Goal: Find specific page/section: Find specific page/section

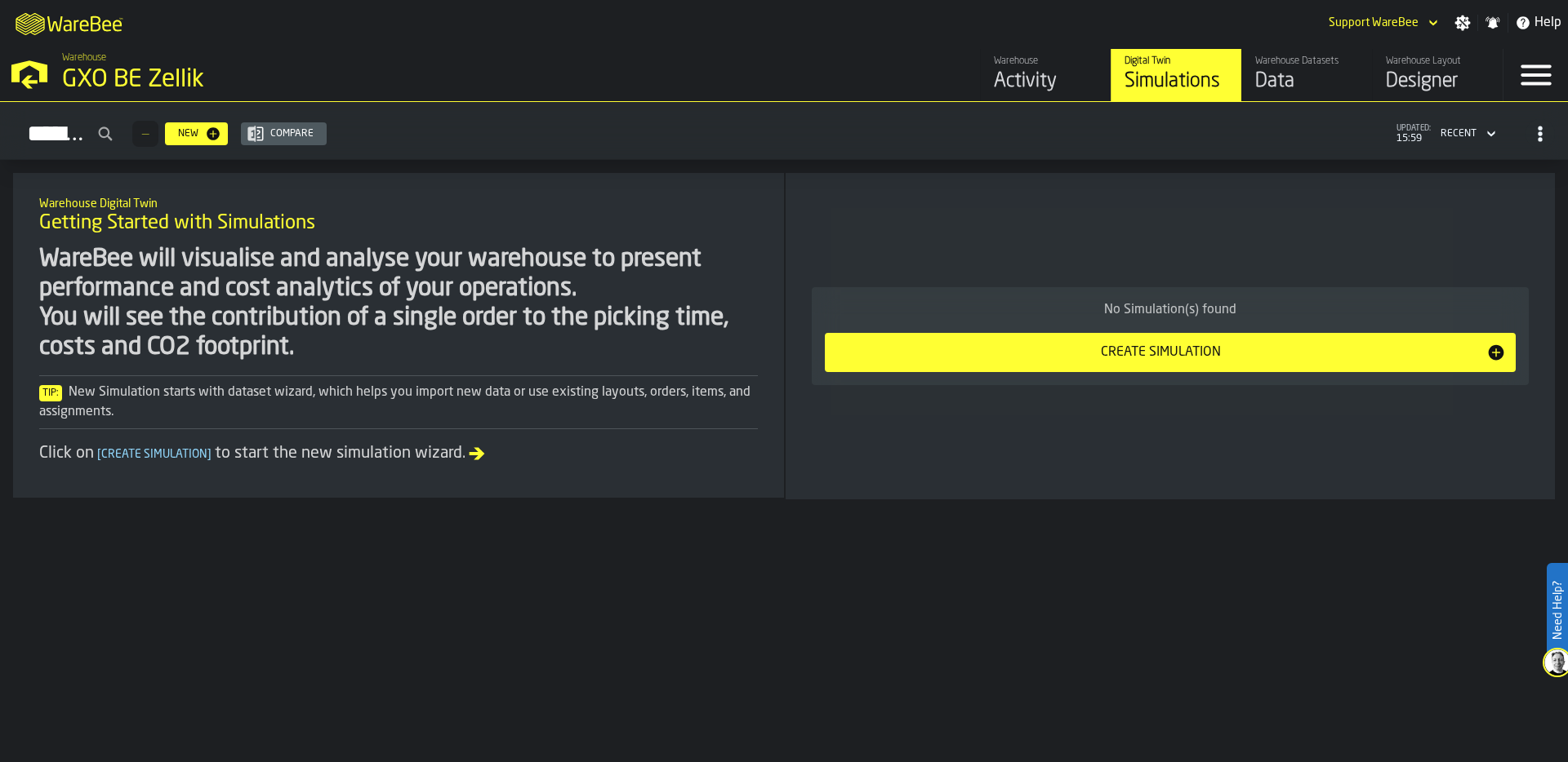
click at [124, 74] on div "GXO BE Zellik" at bounding box center [282, 80] width 441 height 30
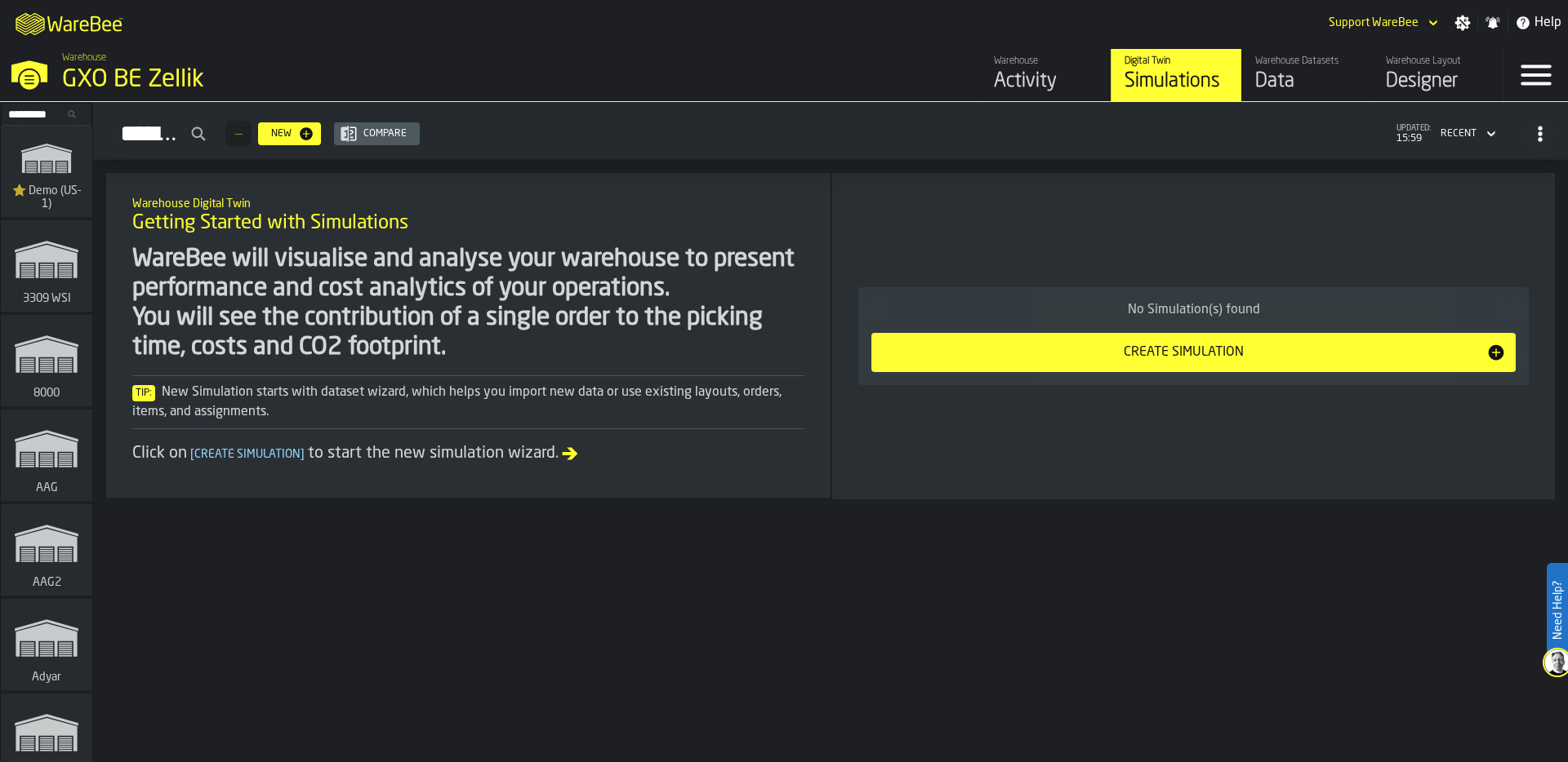
click at [23, 113] on input "Search..." at bounding box center [47, 114] width 85 height 18
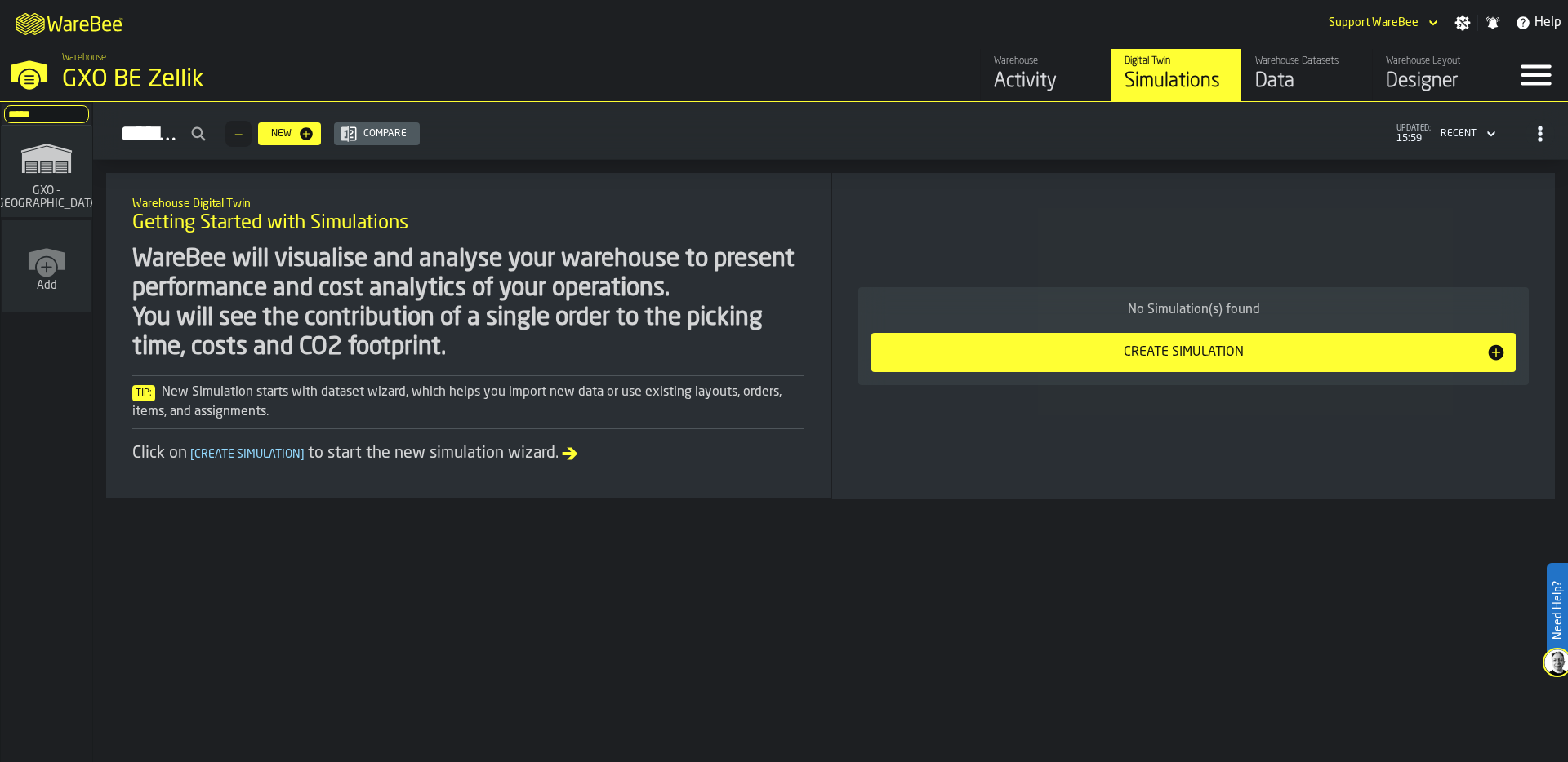
type input "*****"
click at [25, 208] on span "GXO - [GEOGRAPHIC_DATA]" at bounding box center [47, 197] width 115 height 26
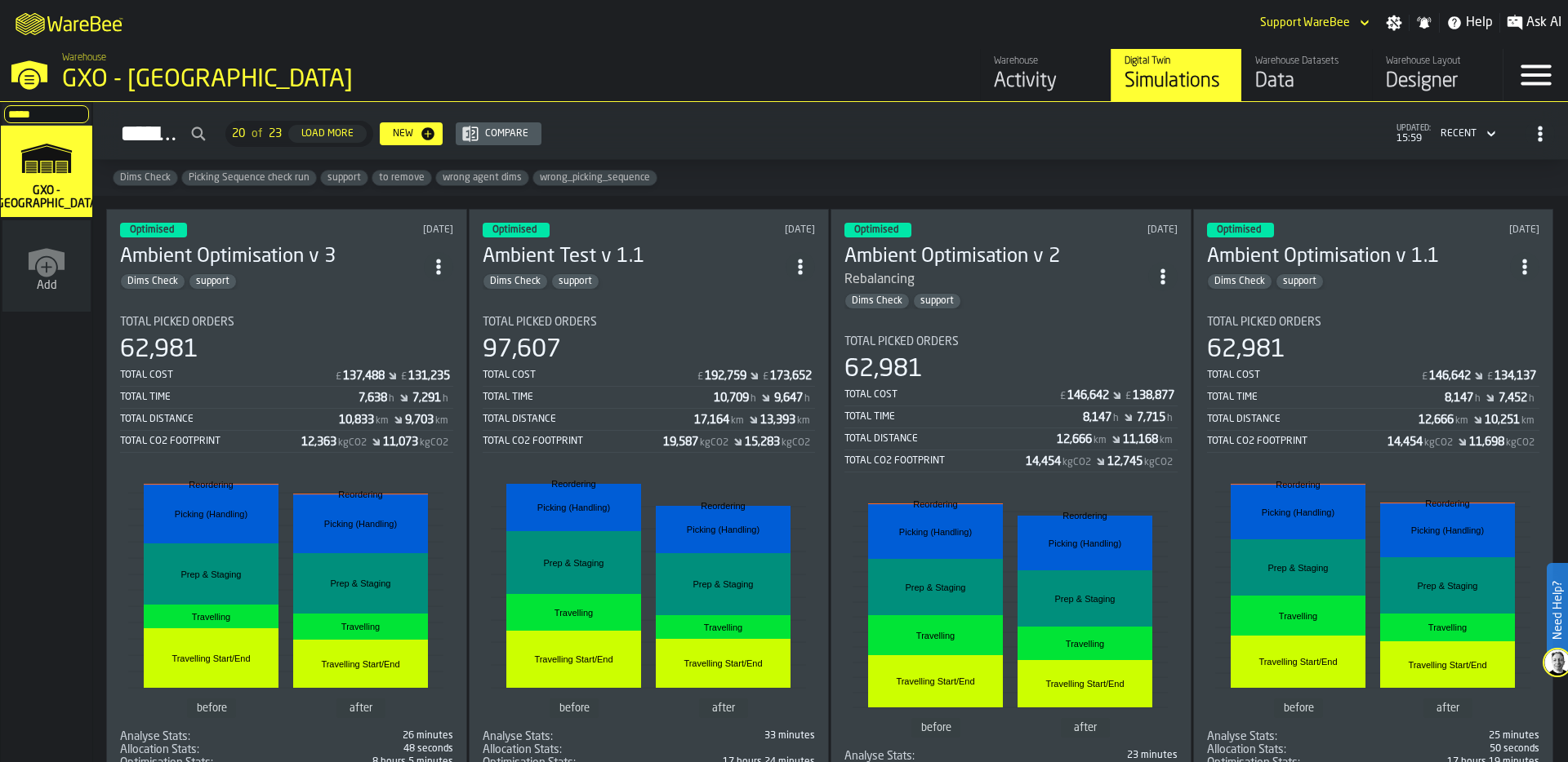
click at [1274, 87] on div "Data" at bounding box center [1307, 81] width 104 height 26
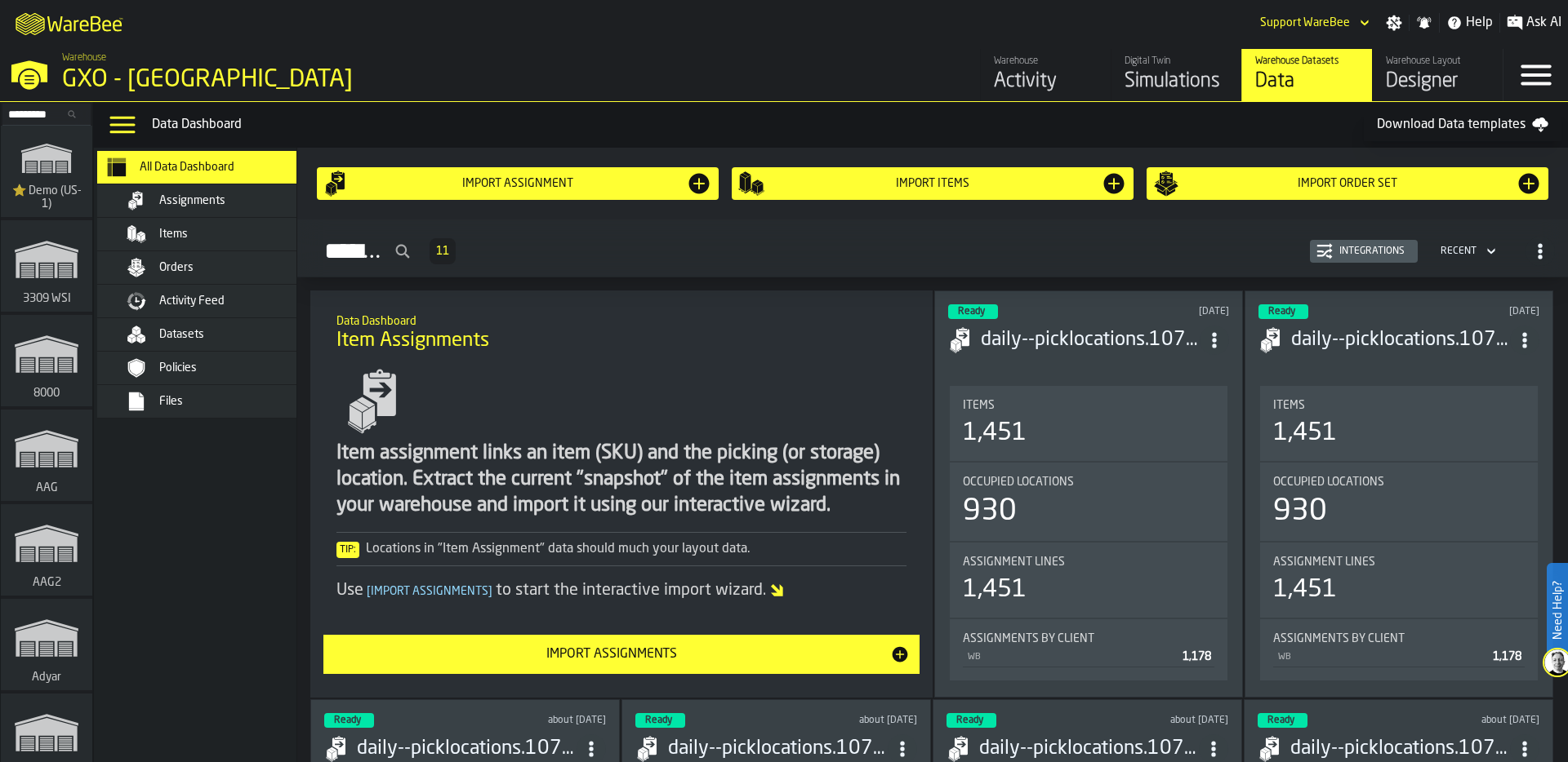
click at [237, 299] on div "Activity Feed" at bounding box center [240, 301] width 160 height 14
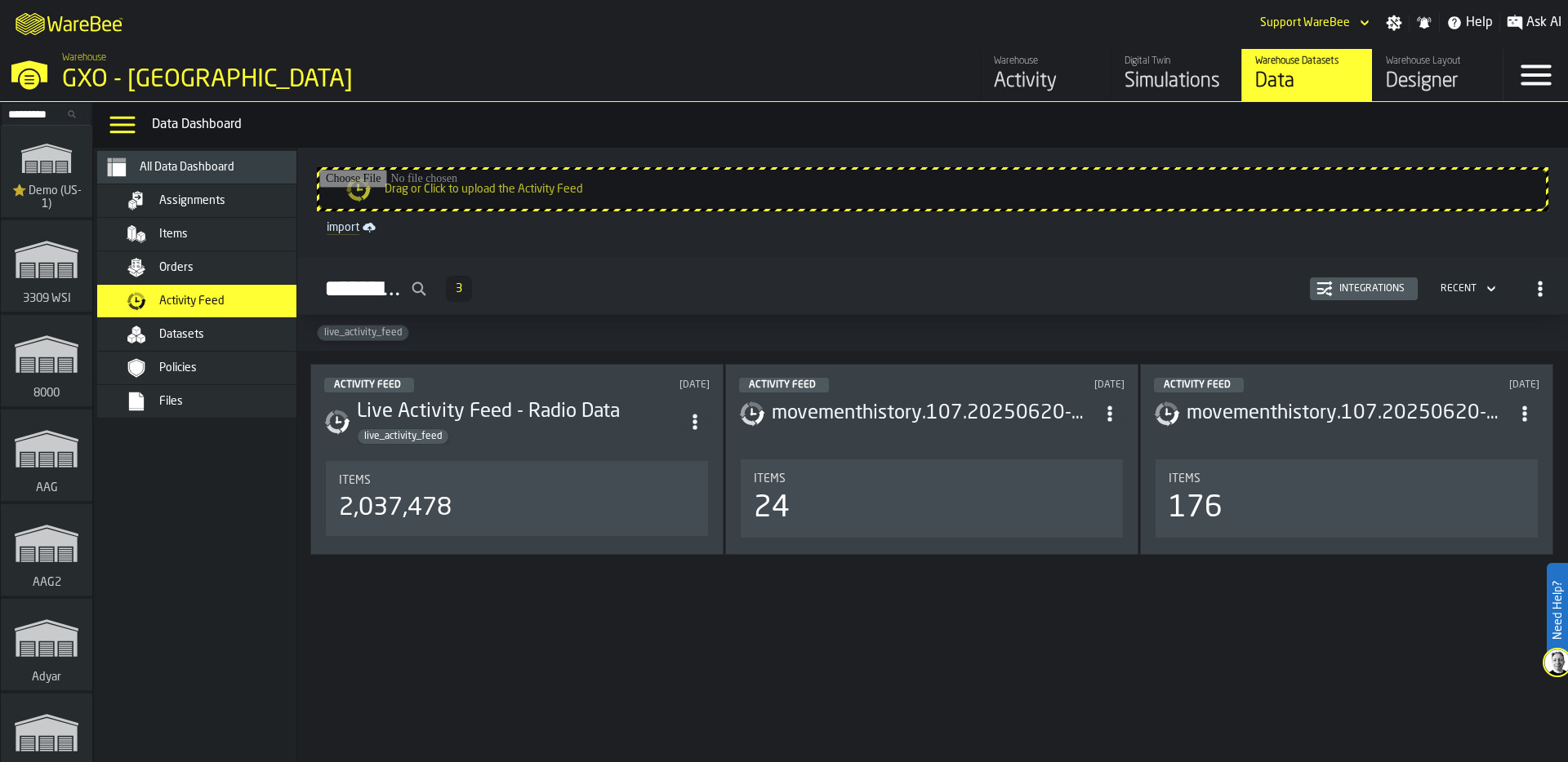
click at [1390, 292] on div "Integrations" at bounding box center [1372, 288] width 78 height 12
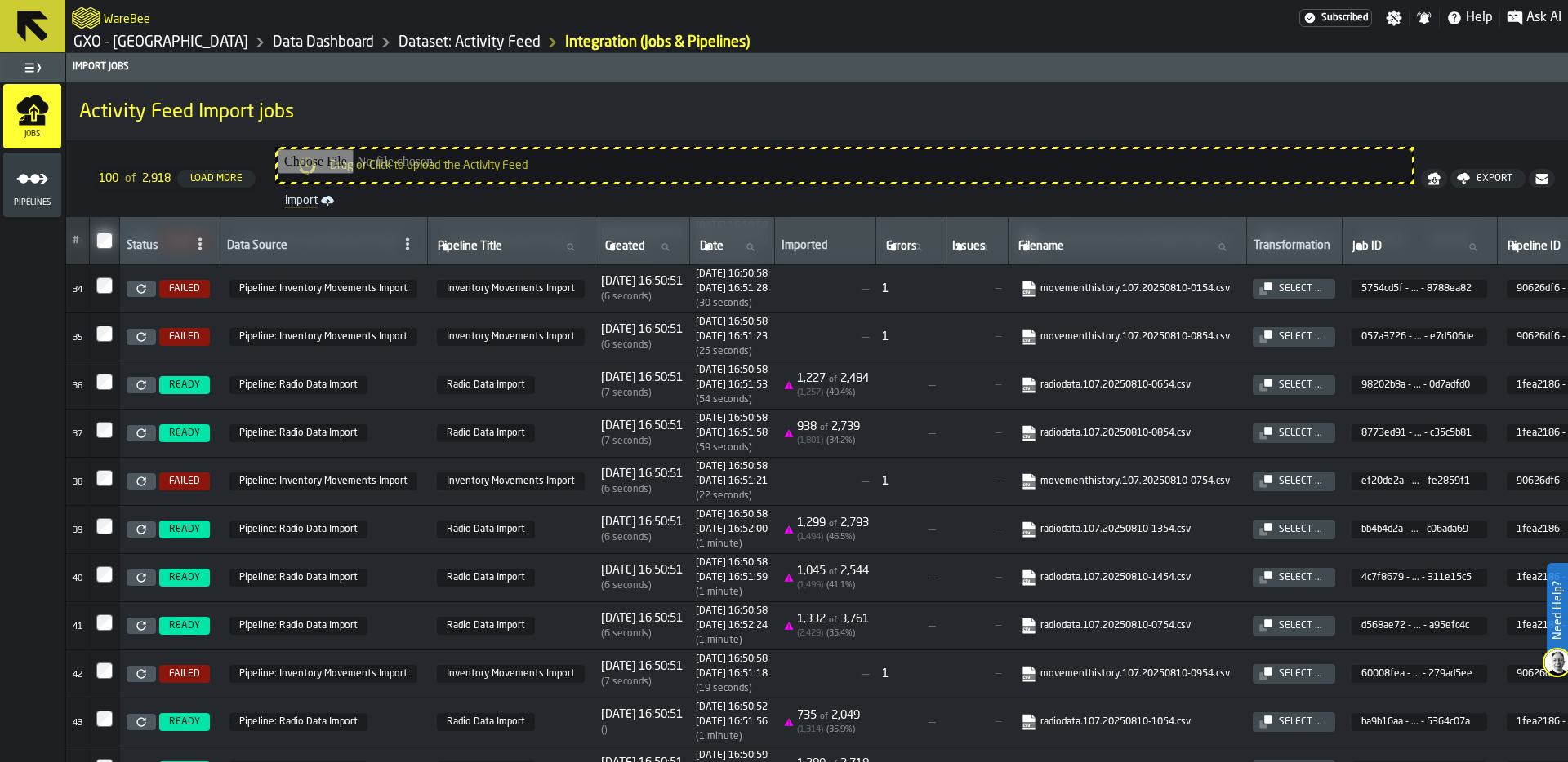
scroll to position [1590, 0]
